Goal: Task Accomplishment & Management: Complete application form

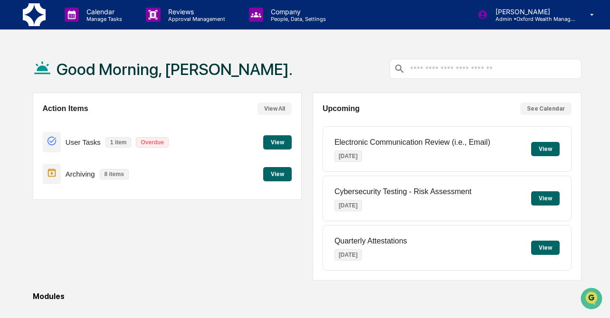
click at [280, 139] on button "View" at bounding box center [277, 142] width 29 height 14
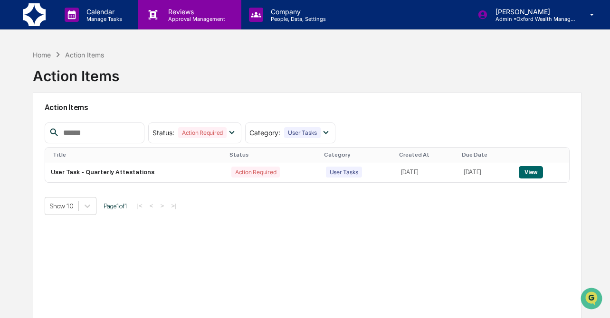
click at [184, 19] on p "Approval Management" at bounding box center [195, 19] width 69 height 7
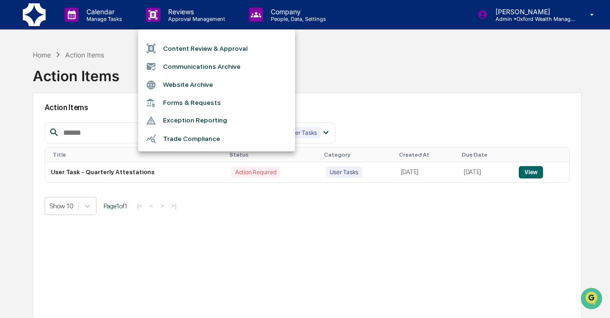
click at [184, 103] on li "Forms & Requests" at bounding box center [216, 103] width 157 height 18
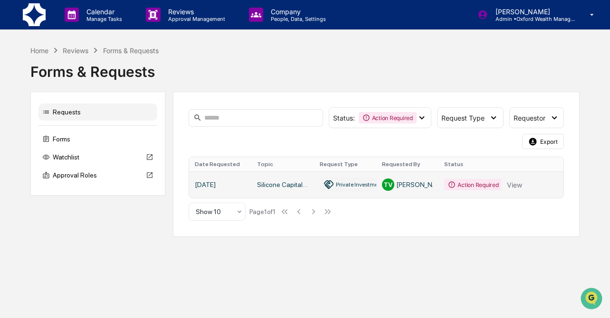
click at [283, 183] on link at bounding box center [376, 185] width 374 height 27
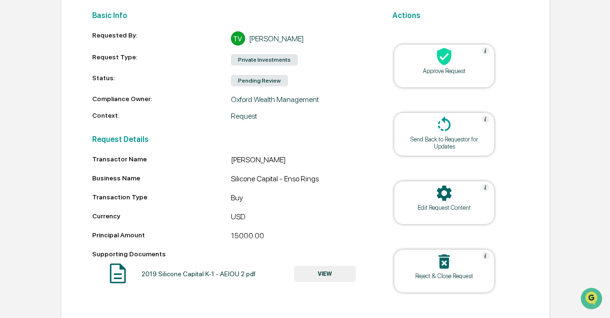
scroll to position [131, 0]
click at [316, 274] on button "VIEW" at bounding box center [325, 275] width 62 height 16
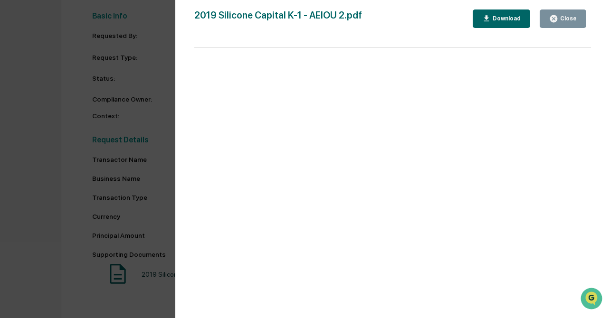
scroll to position [0, 0]
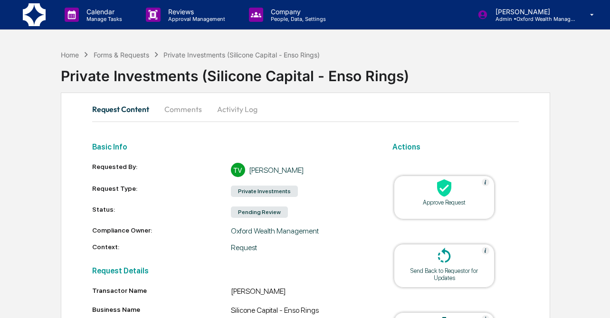
scroll to position [44, 0]
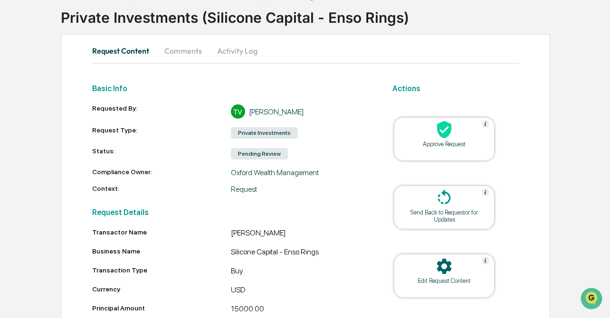
click at [185, 54] on button "Comments" at bounding box center [183, 50] width 53 height 23
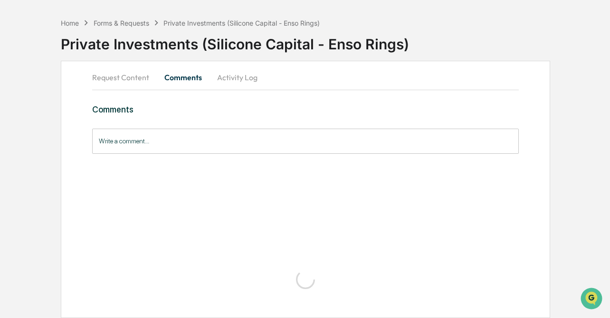
scroll to position [0, 0]
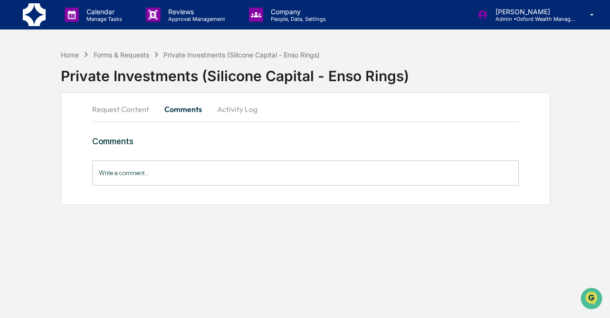
click at [230, 106] on button "Activity Log" at bounding box center [238, 109] width 56 height 23
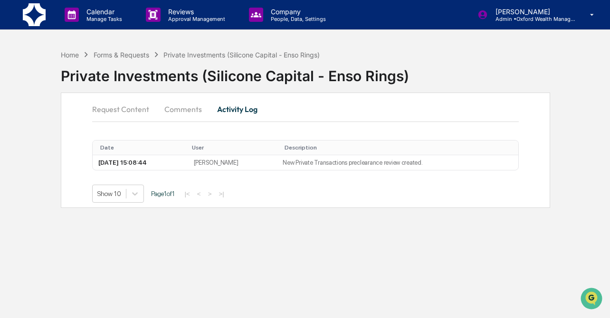
click at [182, 115] on button "Comments" at bounding box center [183, 109] width 53 height 23
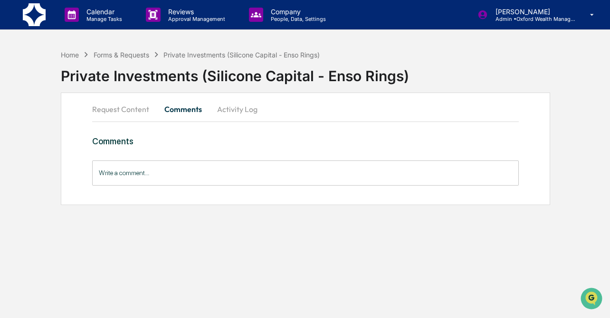
click at [137, 114] on button "Request Content" at bounding box center [124, 109] width 65 height 23
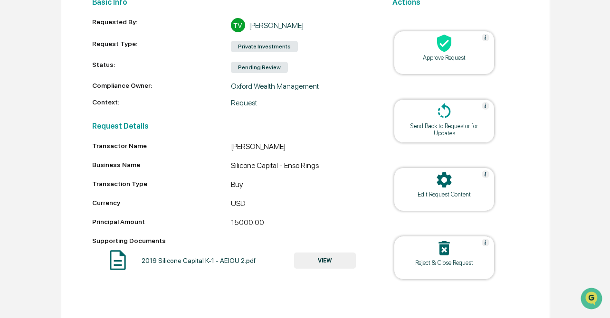
scroll to position [151, 0]
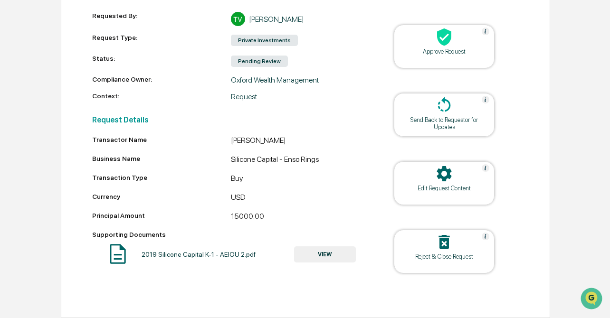
click at [318, 256] on button "VIEW" at bounding box center [325, 255] width 62 height 16
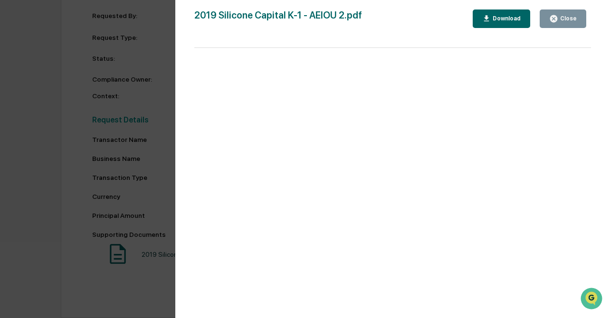
scroll to position [0, 0]
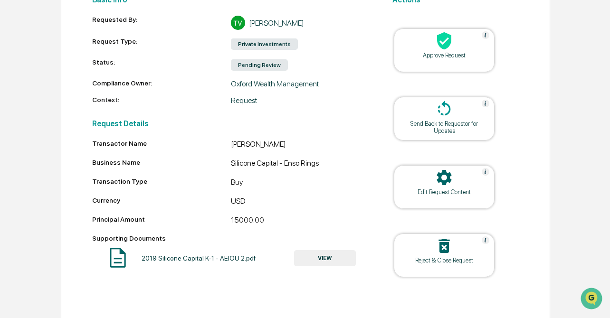
scroll to position [146, 0]
click at [307, 260] on button "VIEW" at bounding box center [325, 259] width 62 height 16
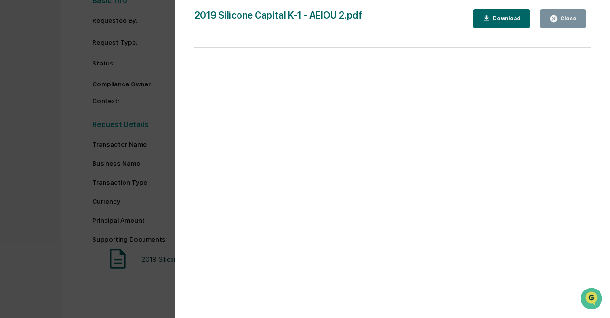
scroll to position [0, 0]
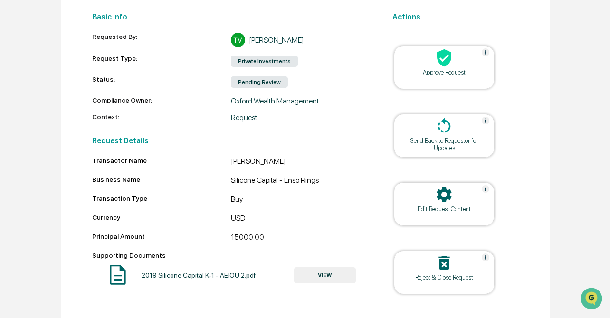
scroll to position [131, 0]
